Goal: Transaction & Acquisition: Book appointment/travel/reservation

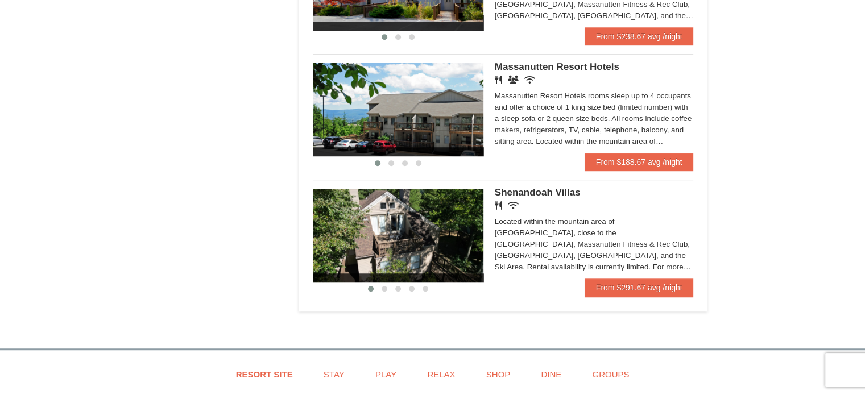
scroll to position [682, 0]
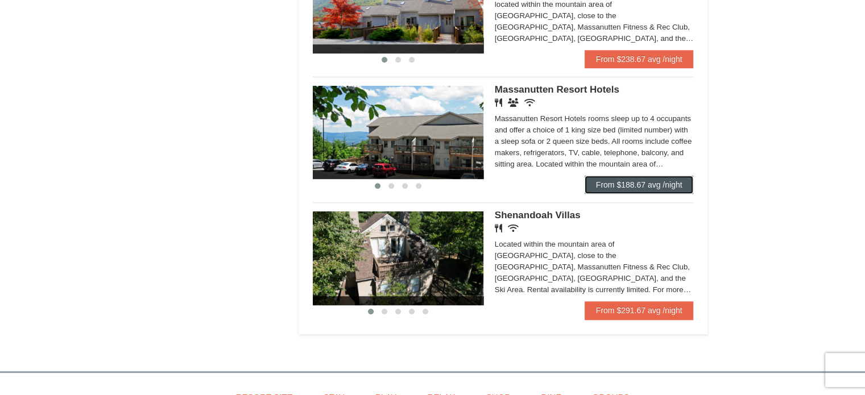
click at [616, 187] on link "From $188.67 avg /night" at bounding box center [639, 185] width 109 height 18
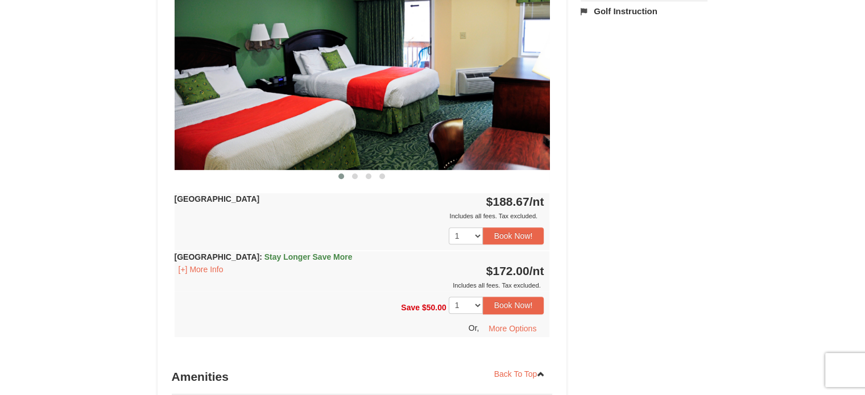
scroll to position [537, 0]
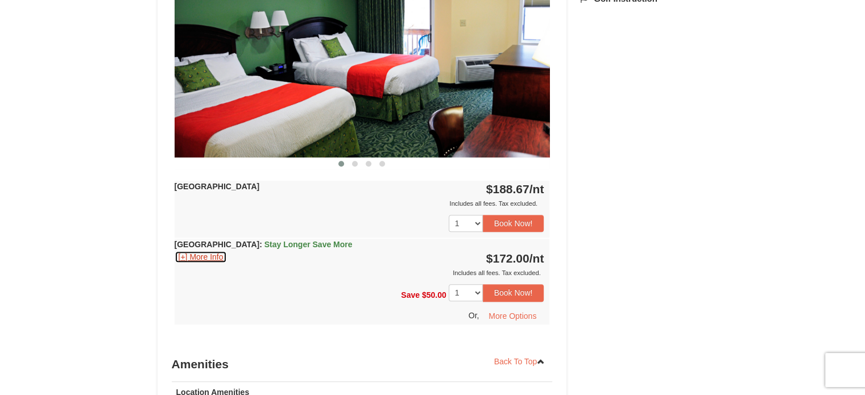
click at [210, 255] on button "[+] More Info" at bounding box center [201, 257] width 53 height 13
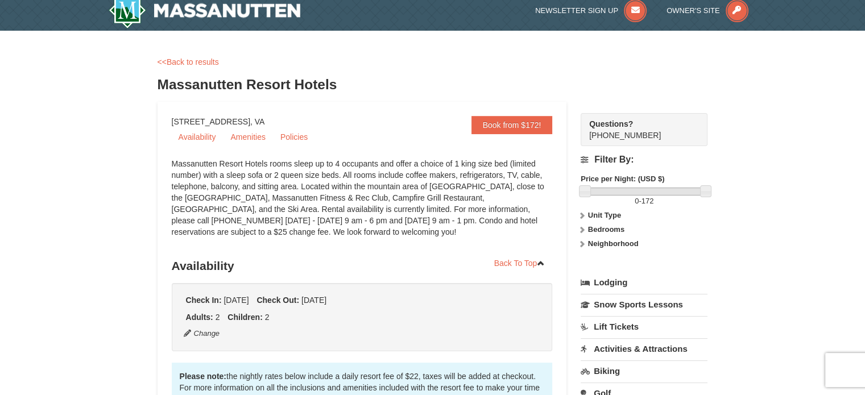
scroll to position [0, 0]
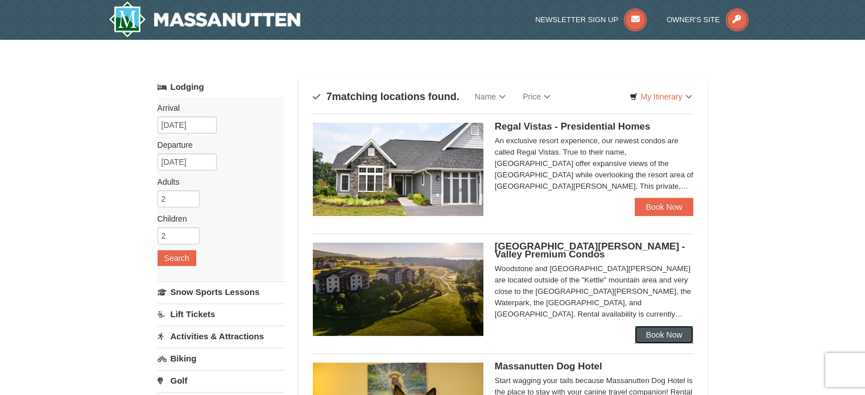
click at [659, 335] on link "Book Now" at bounding box center [664, 335] width 59 height 18
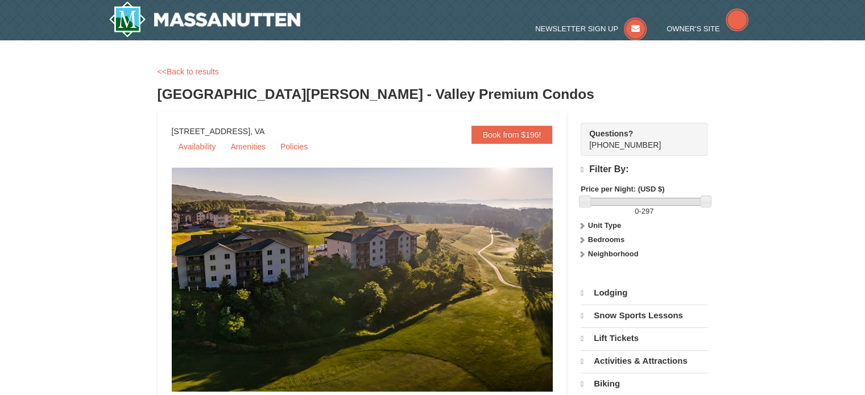
select select "10"
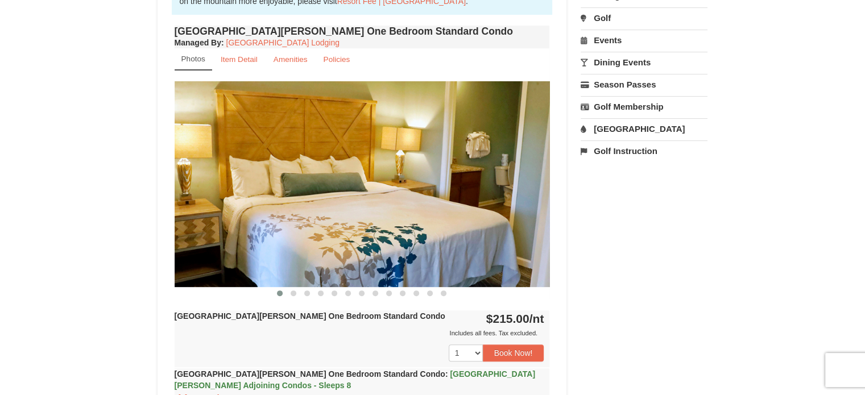
scroll to position [387, 0]
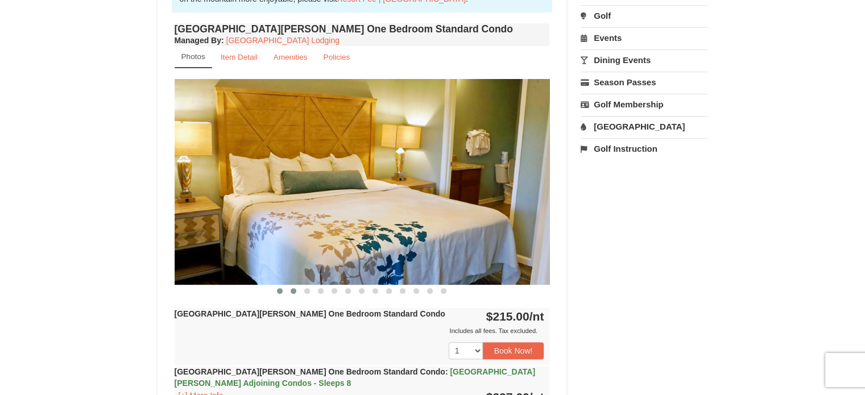
click at [290, 292] on button at bounding box center [294, 291] width 14 height 11
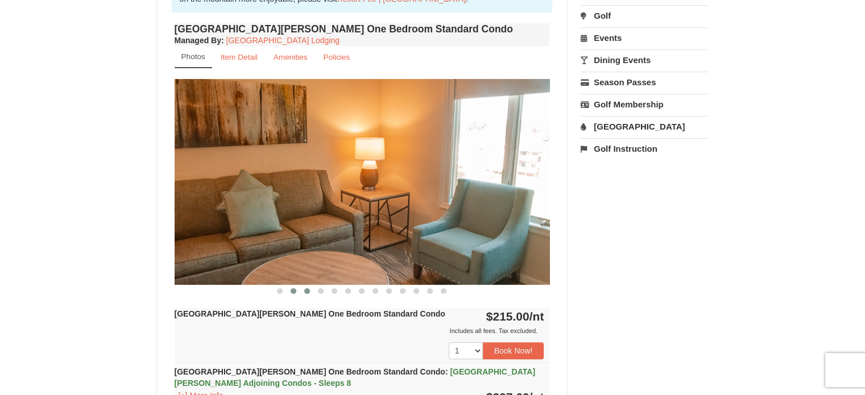
click at [305, 290] on span at bounding box center [307, 291] width 6 height 6
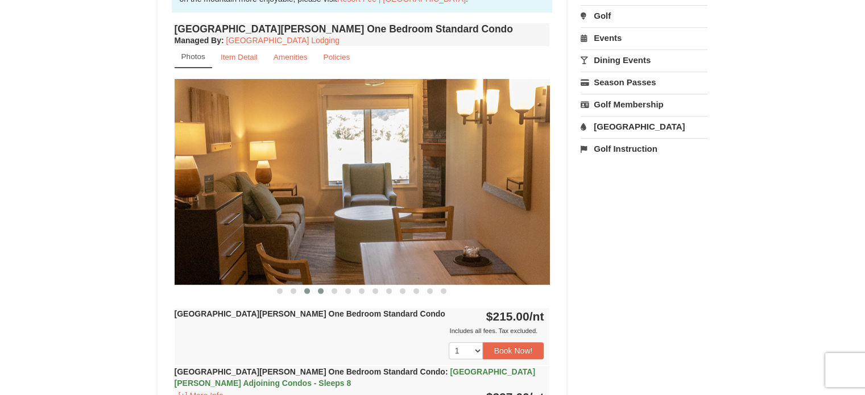
click at [323, 290] on span at bounding box center [321, 291] width 6 height 6
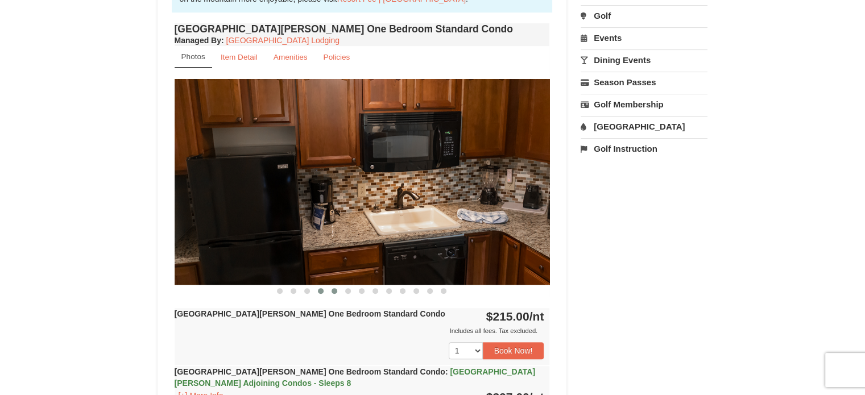
click at [338, 286] on button at bounding box center [335, 291] width 14 height 11
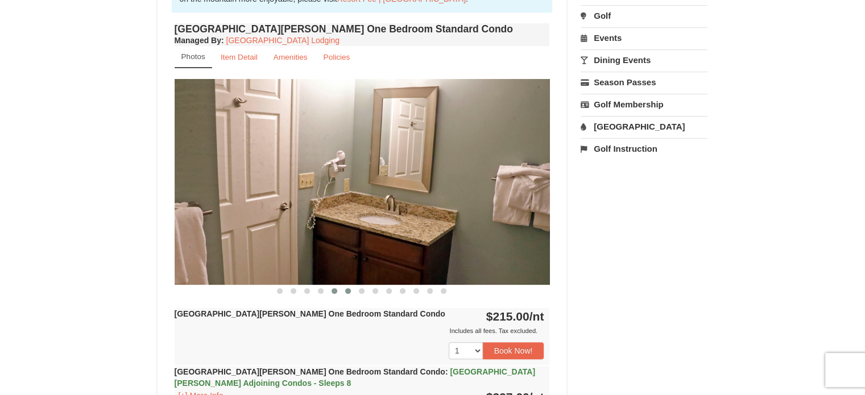
click at [344, 288] on button at bounding box center [348, 291] width 14 height 11
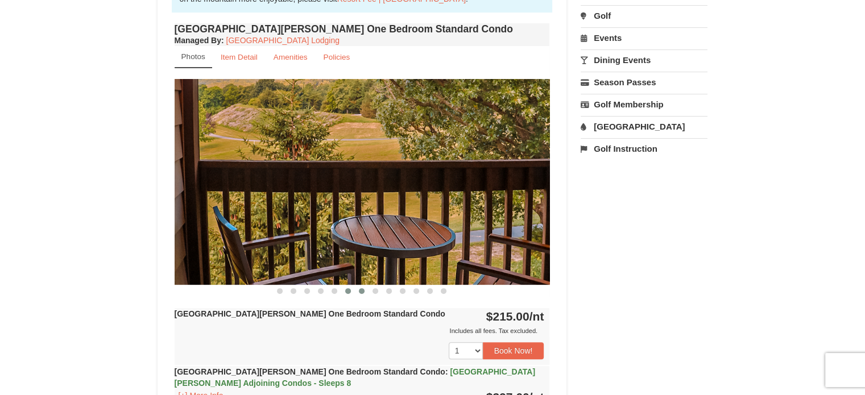
click at [363, 291] on span at bounding box center [362, 291] width 6 height 6
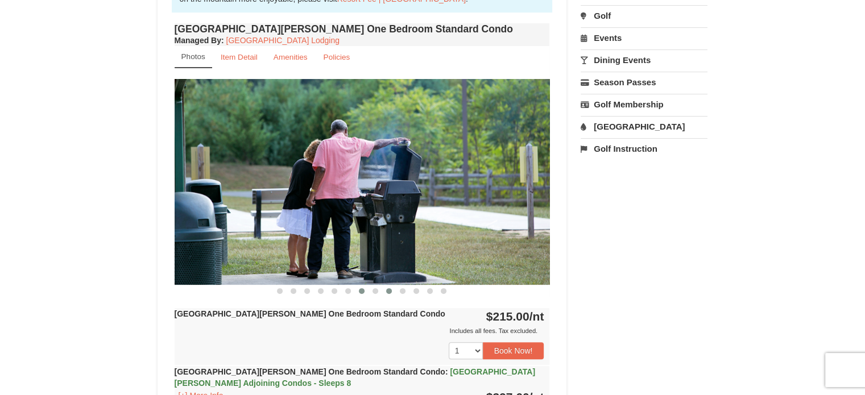
click at [382, 288] on button at bounding box center [389, 291] width 14 height 11
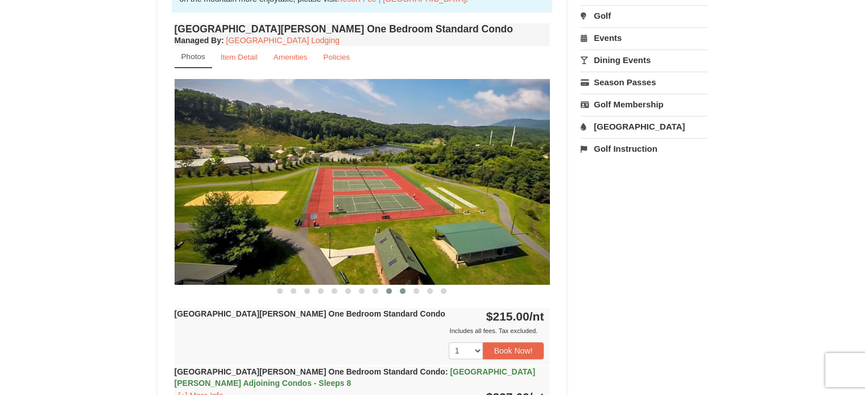
click at [407, 291] on button at bounding box center [403, 291] width 14 height 11
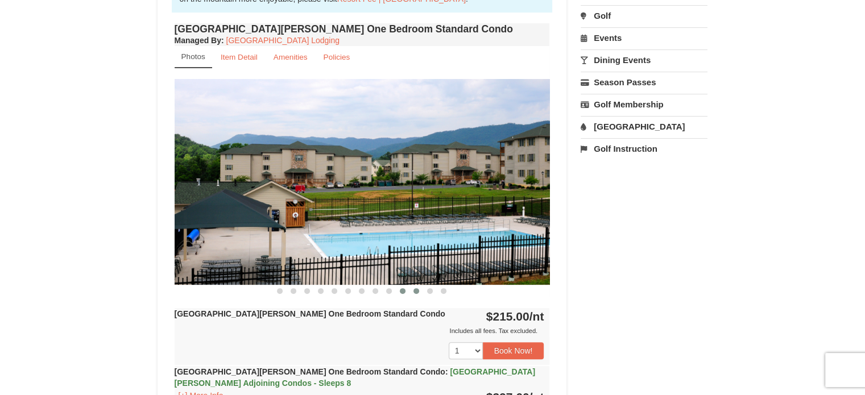
click at [420, 289] on button at bounding box center [416, 291] width 14 height 11
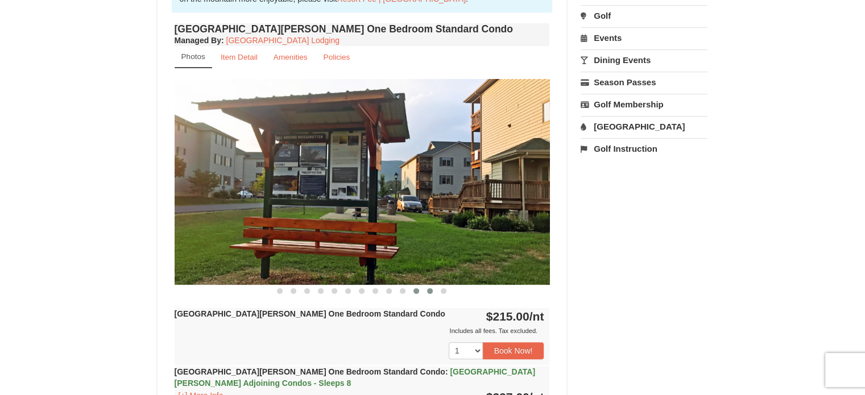
click at [428, 291] on span at bounding box center [430, 291] width 6 height 6
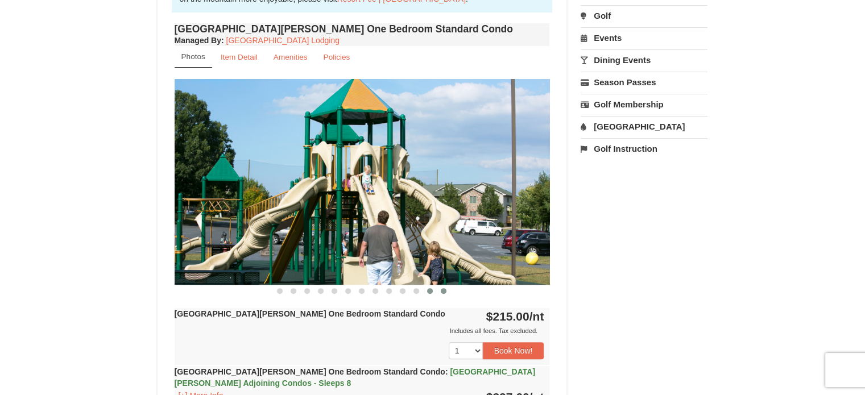
click at [437, 291] on button at bounding box center [444, 291] width 14 height 11
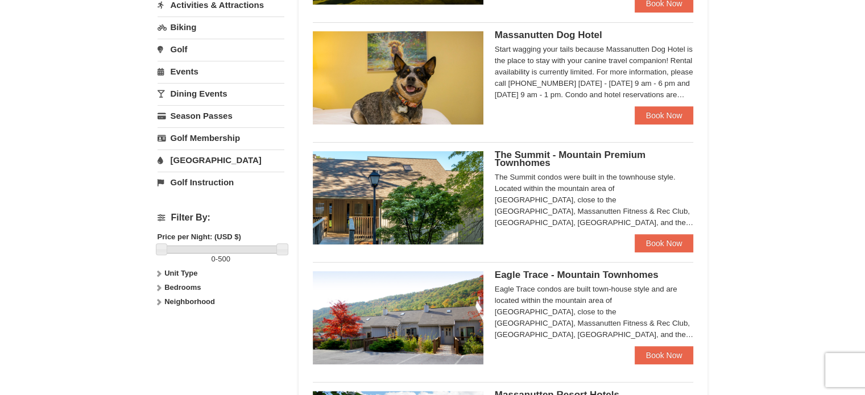
scroll to position [379, 0]
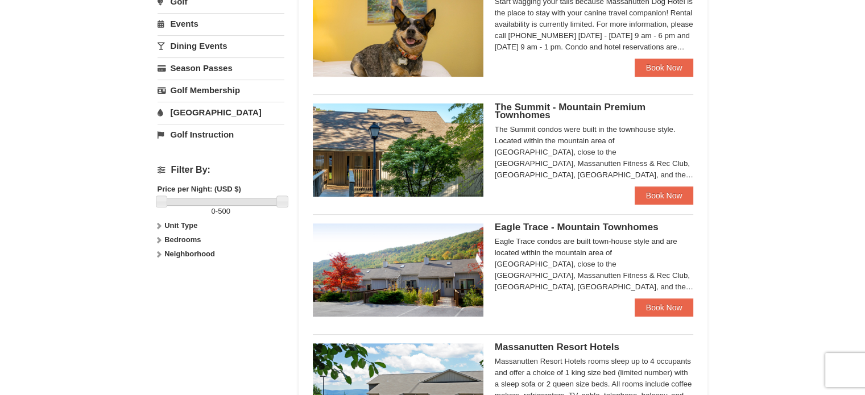
click at [645, 186] on div "The Summit - Mountain Premium Townhomes The Summit condos were built in the tow…" at bounding box center [594, 145] width 199 height 83
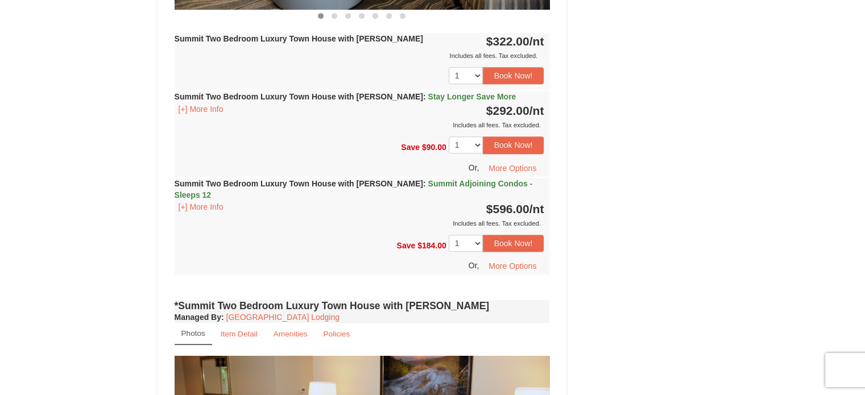
scroll to position [660, 0]
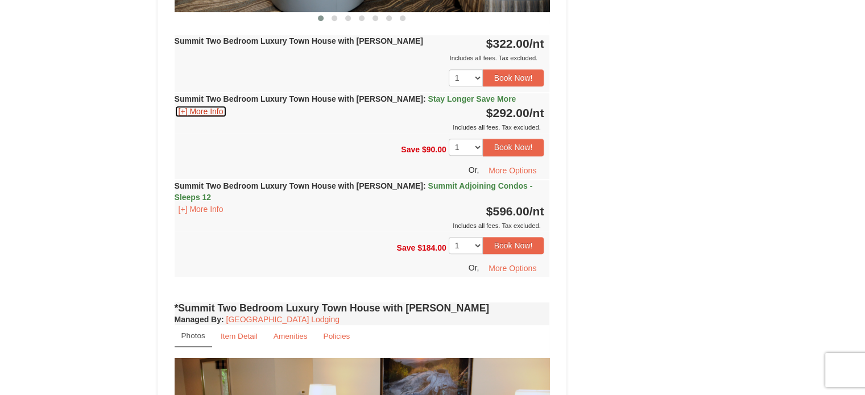
click at [206, 113] on button "[+] More Info" at bounding box center [201, 111] width 53 height 13
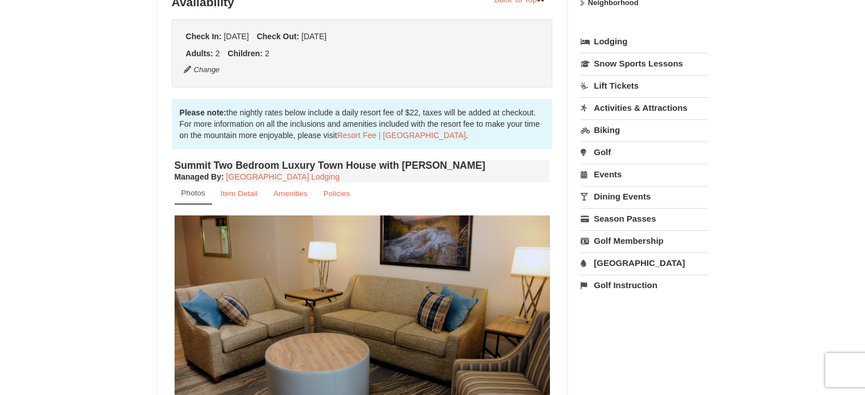
scroll to position [227, 0]
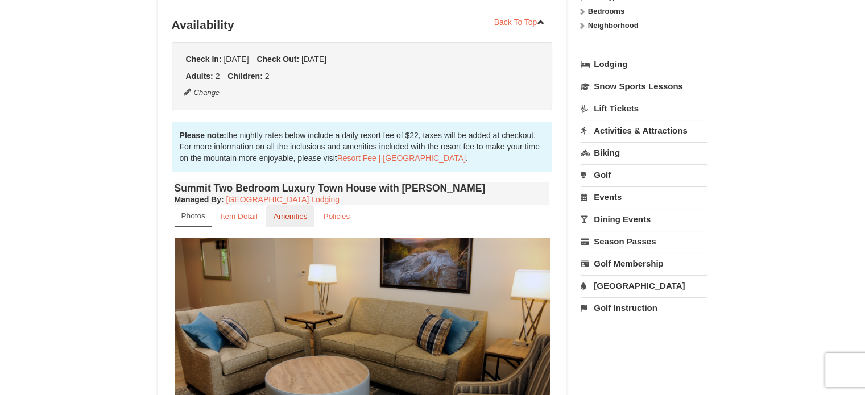
click at [279, 217] on small "Amenities" at bounding box center [291, 216] width 34 height 9
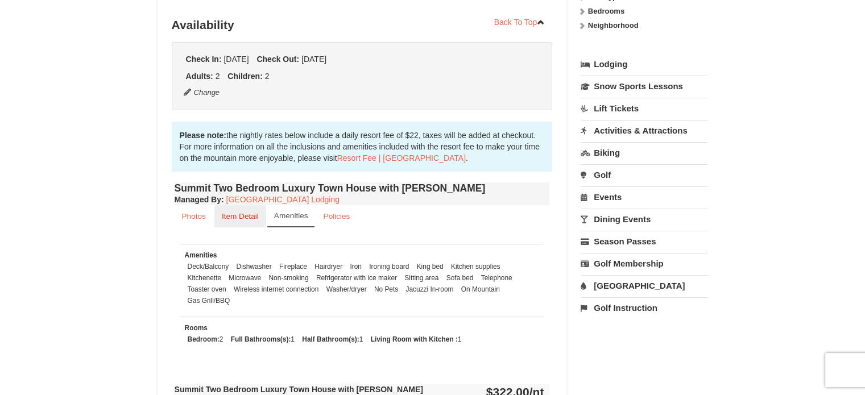
click at [239, 216] on small "Item Detail" at bounding box center [240, 216] width 37 height 9
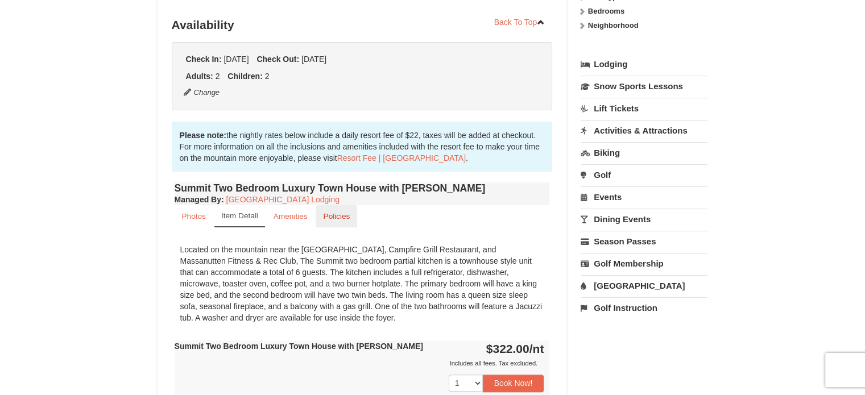
click at [332, 224] on link "Policies" at bounding box center [337, 216] width 42 height 22
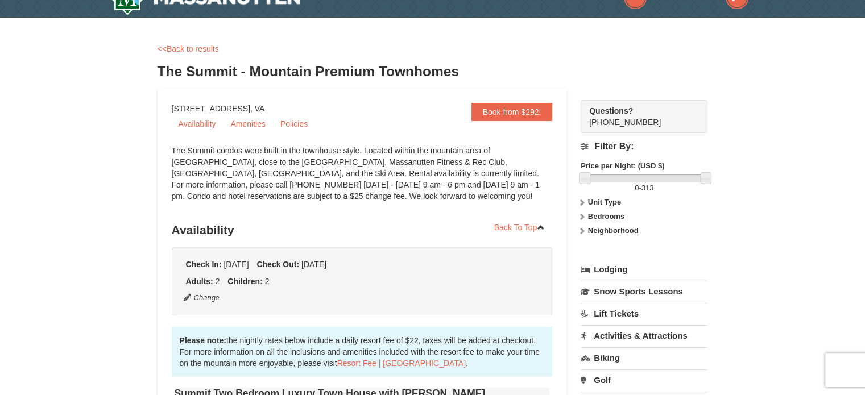
scroll to position [0, 0]
